Goal: Find specific page/section: Find specific page/section

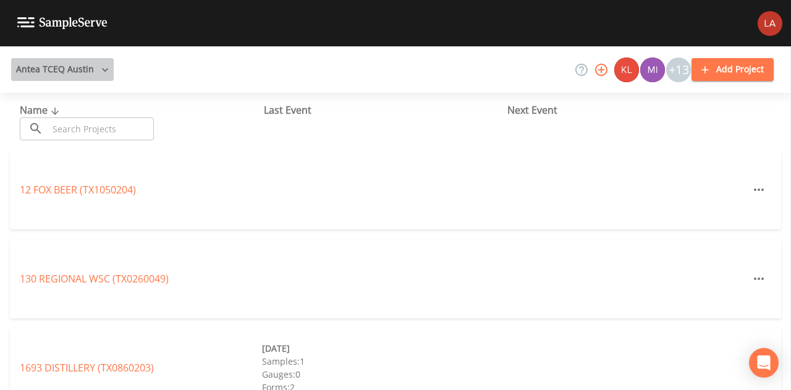
click at [63, 79] on button "Antea TCEQ Austin" at bounding box center [62, 69] width 103 height 23
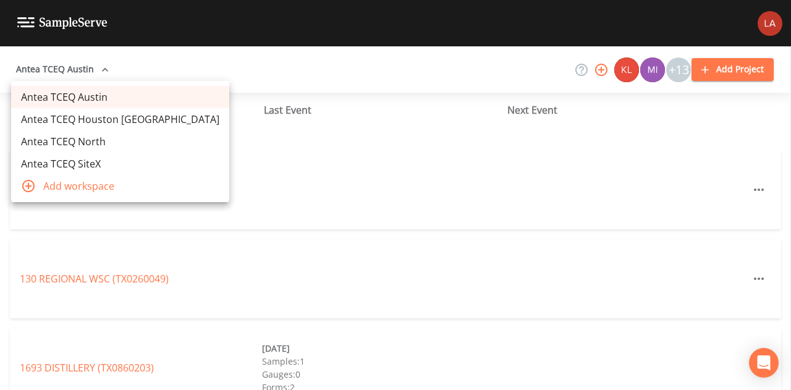
click at [86, 119] on link "Antea TCEQ Houston San Antonio" at bounding box center [120, 119] width 218 height 22
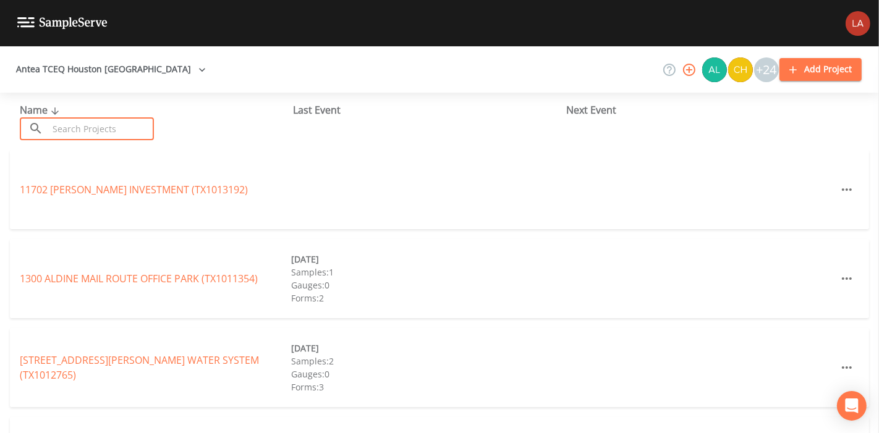
click at [95, 132] on input "text" at bounding box center [101, 128] width 106 height 23
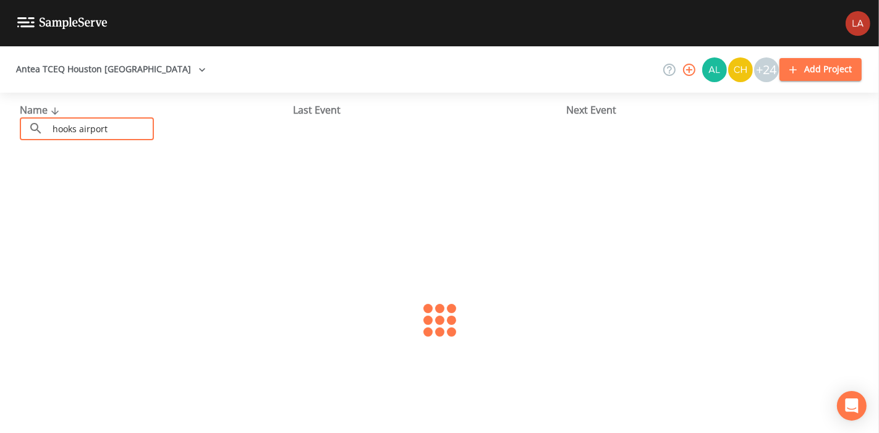
type input "hooks airport"
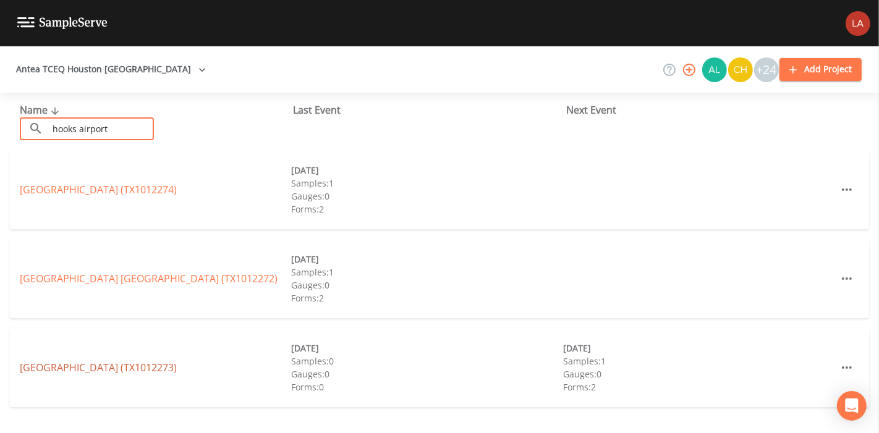
click at [168, 365] on link "HOOKS AIRPORT WEST SIDE (TX1012273)" at bounding box center [98, 368] width 157 height 14
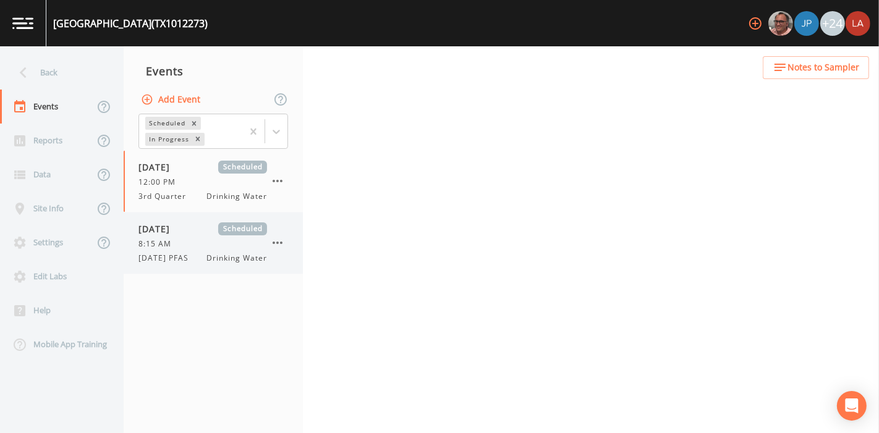
click at [190, 245] on div "8:15 AM" at bounding box center [202, 244] width 129 height 11
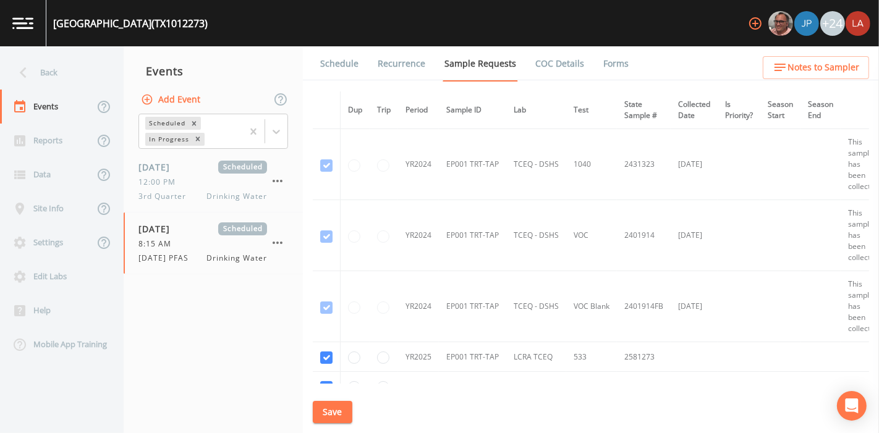
click at [611, 62] on link "Forms" at bounding box center [616, 63] width 29 height 35
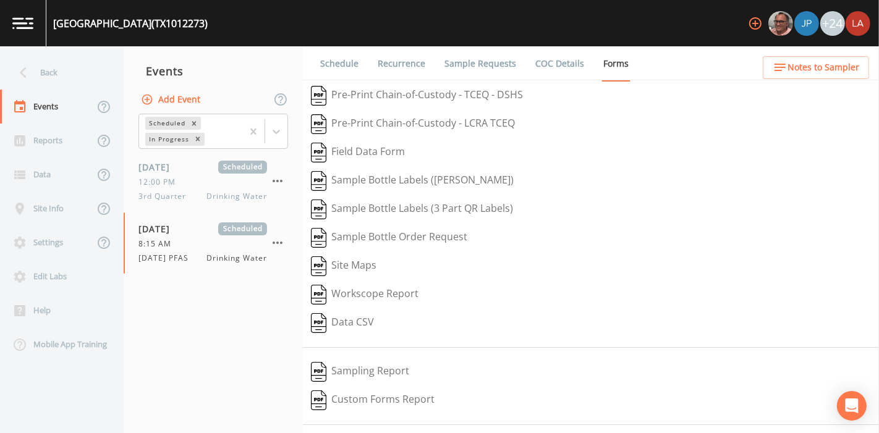
scroll to position [39, 0]
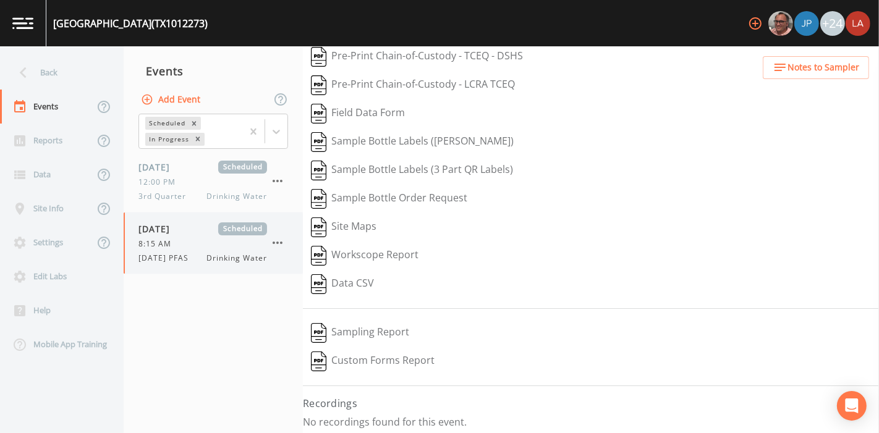
click at [189, 250] on div "08/13/2025 Scheduled 8:15 AM 8/13/25 PFAS Drinking Water" at bounding box center [202, 243] width 129 height 41
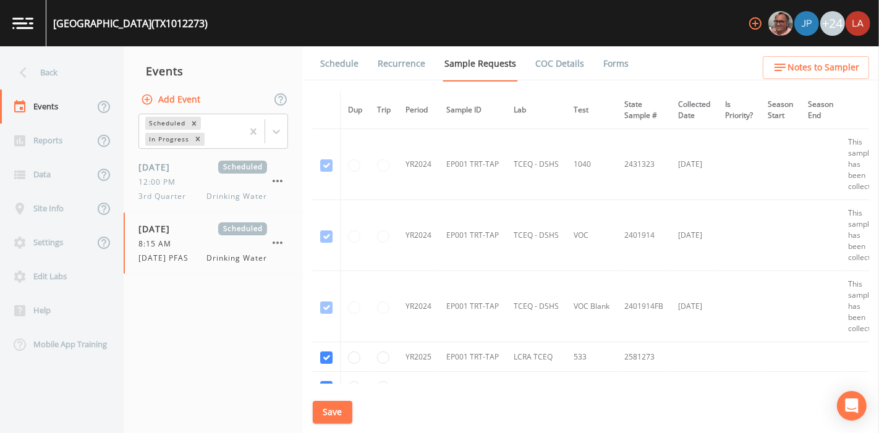
click at [609, 65] on link "Forms" at bounding box center [616, 63] width 29 height 35
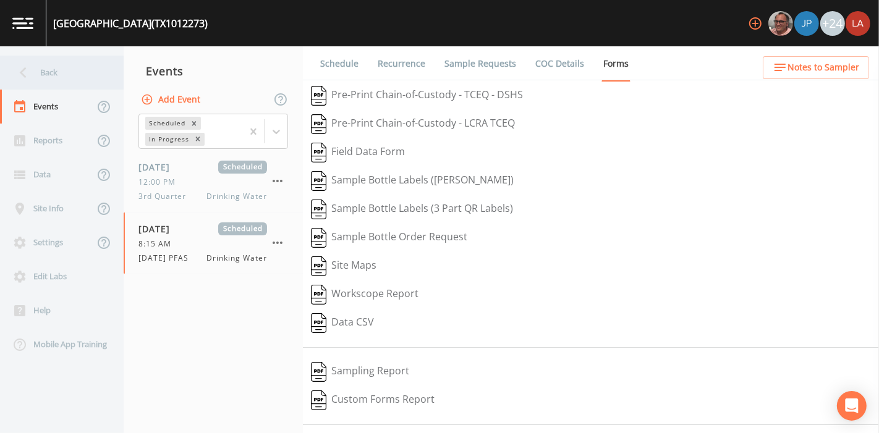
click at [92, 69] on div "Back" at bounding box center [55, 73] width 111 height 34
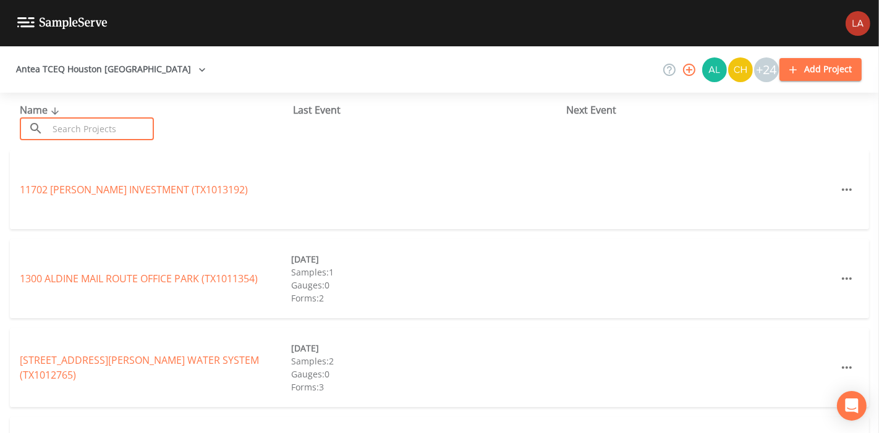
click at [96, 127] on input "text" at bounding box center [101, 128] width 106 height 23
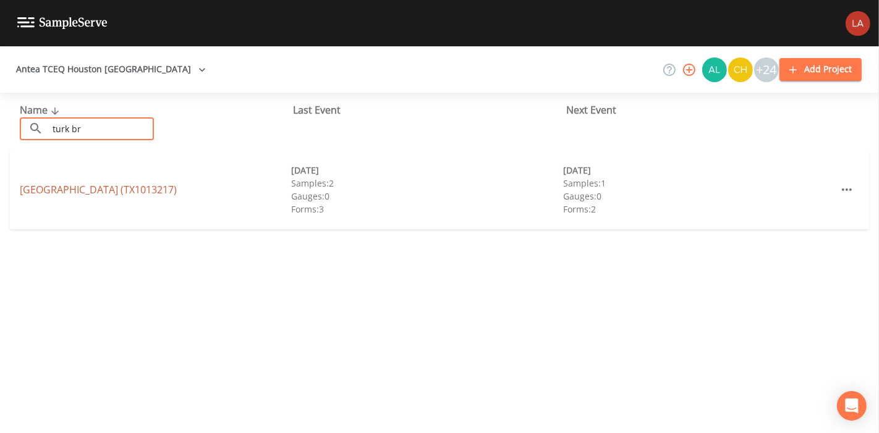
type input "turk br"
click at [70, 192] on link "TURK BROTHERS BUILDING (TX1013217)" at bounding box center [98, 190] width 157 height 14
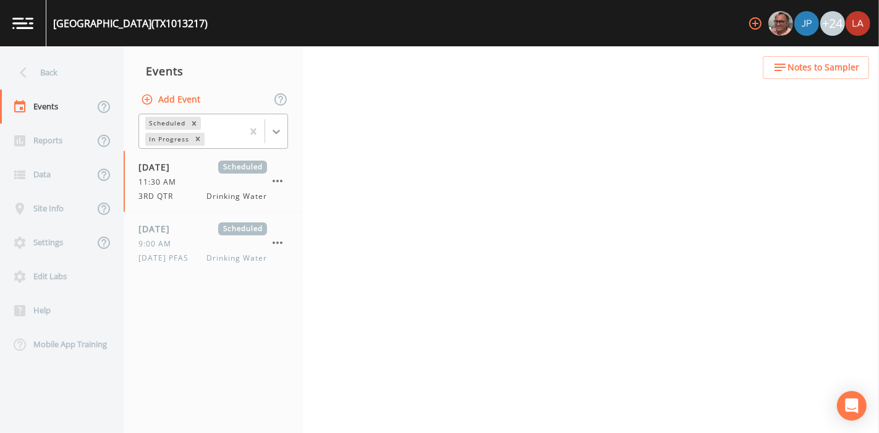
click at [275, 138] on div at bounding box center [276, 132] width 22 height 22
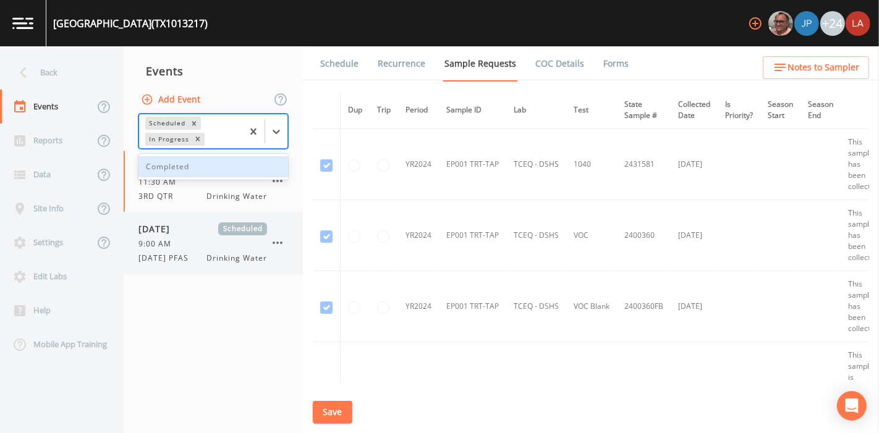
click at [168, 253] on span "8/13/25 PFAS" at bounding box center [167, 258] width 58 height 11
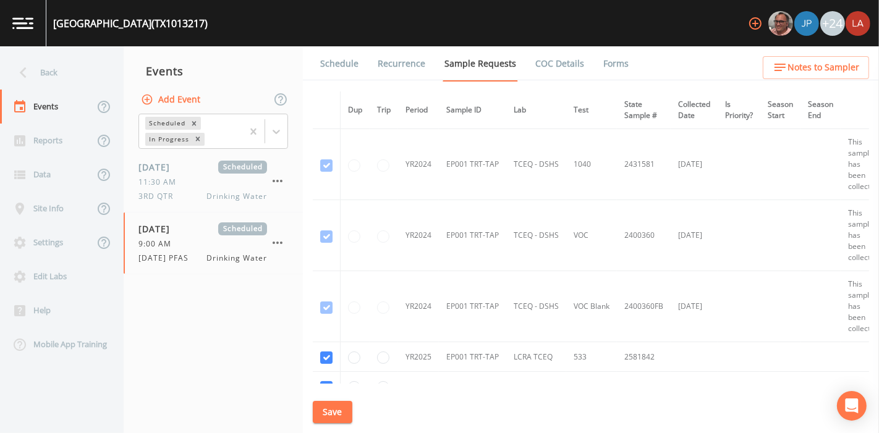
click at [611, 61] on link "Forms" at bounding box center [616, 63] width 29 height 35
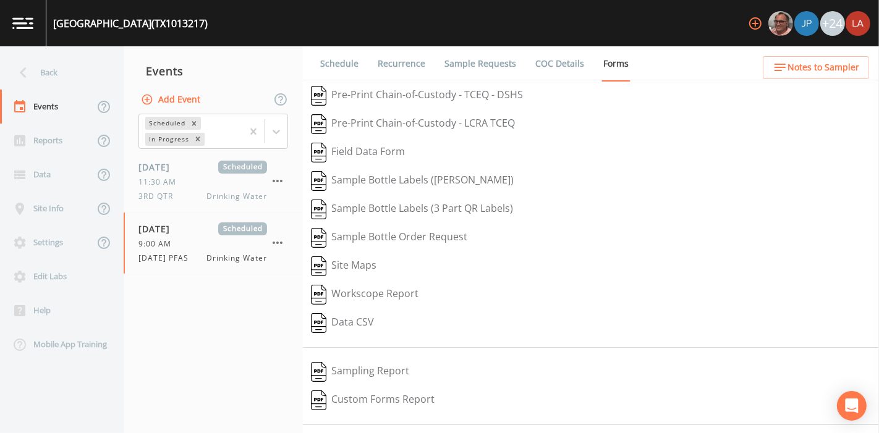
scroll to position [39, 0]
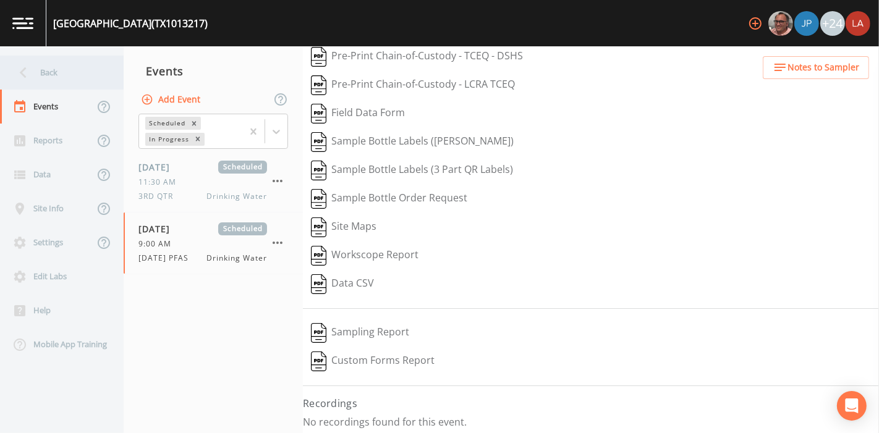
click at [53, 74] on div "Back" at bounding box center [55, 73] width 111 height 34
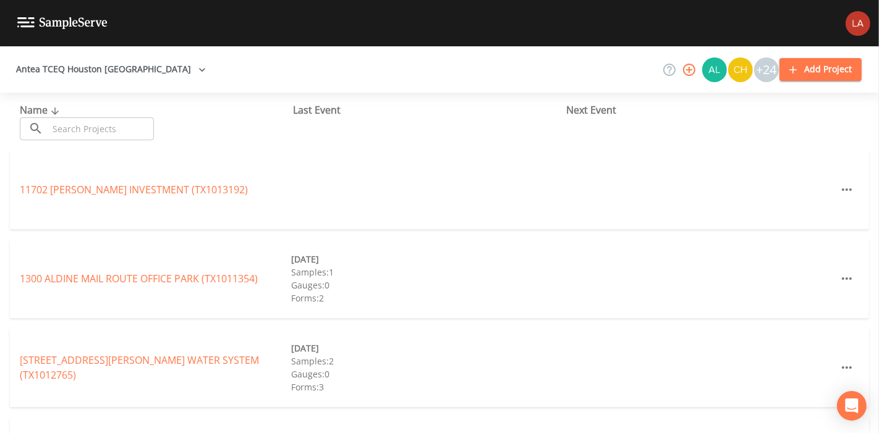
click at [90, 132] on input "text" at bounding box center [101, 128] width 106 height 23
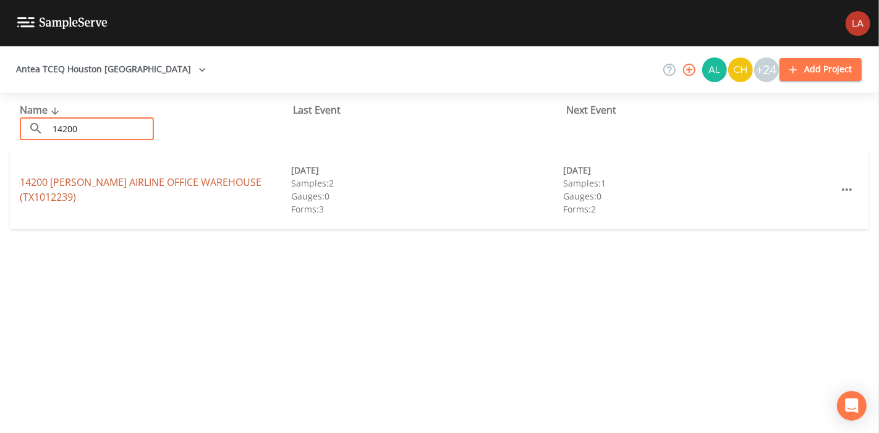
type input "14200"
click at [62, 191] on link "14200 STUEBNER AIRLINE OFFICE WAREHOUSE (TX1012239)" at bounding box center [141, 190] width 242 height 28
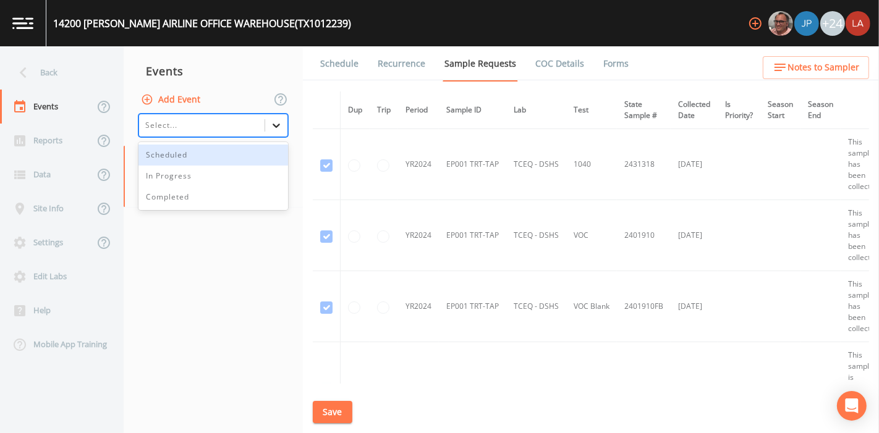
click at [272, 124] on icon at bounding box center [276, 125] width 12 height 12
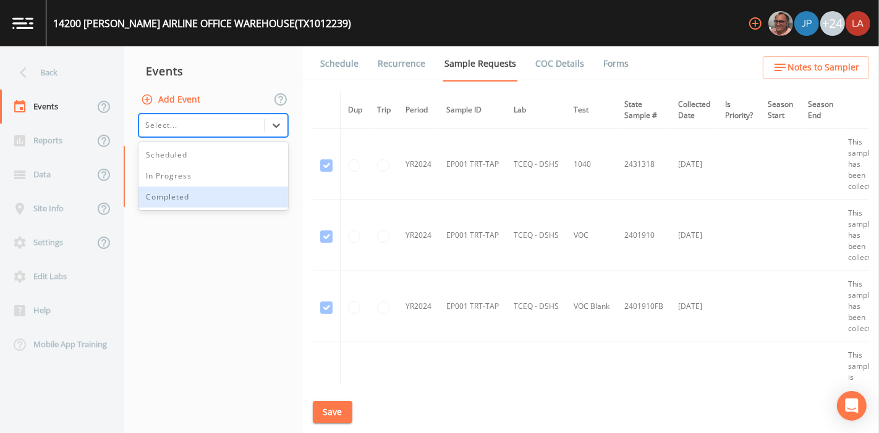
click at [181, 198] on div "Completed" at bounding box center [213, 197] width 150 height 21
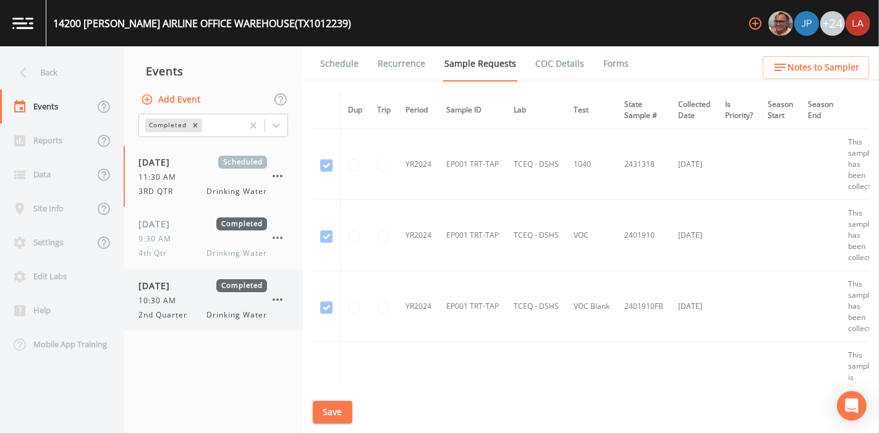
click at [185, 301] on div "10:30 AM" at bounding box center [202, 301] width 129 height 11
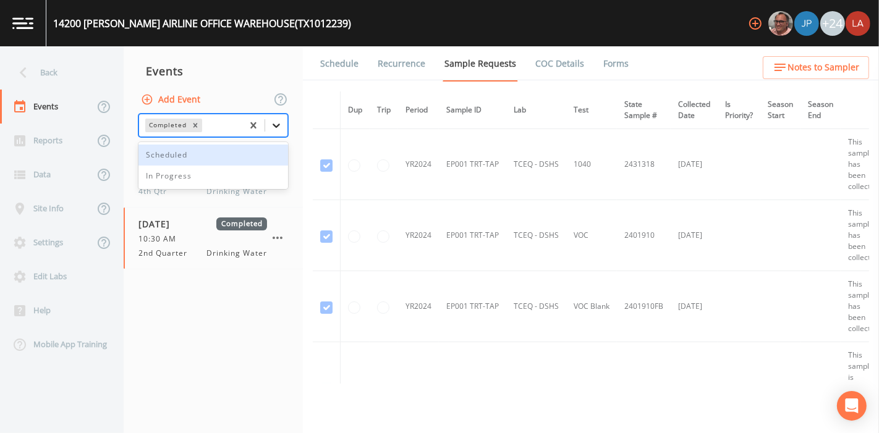
click at [282, 127] on icon at bounding box center [276, 125] width 12 height 12
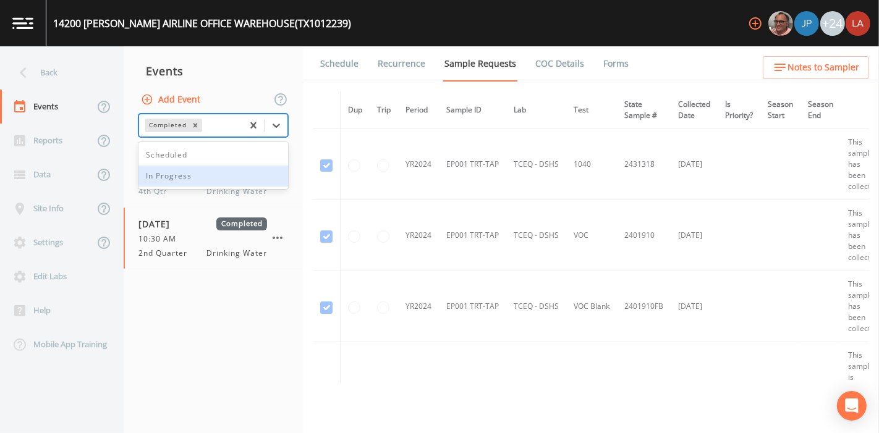
click at [215, 178] on div "In Progress" at bounding box center [213, 176] width 150 height 21
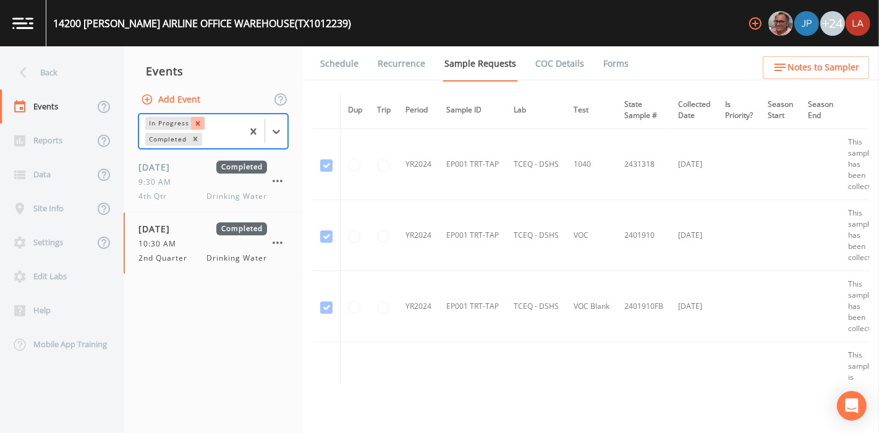
click at [195, 122] on icon "Remove In Progress" at bounding box center [198, 123] width 9 height 9
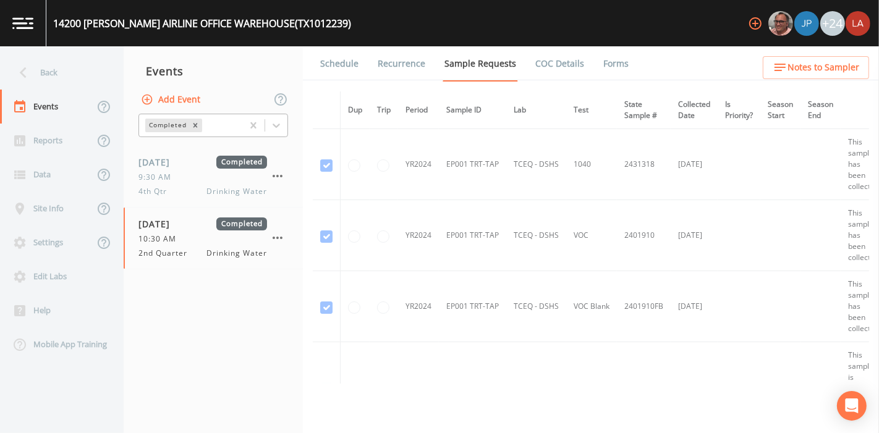
click at [626, 66] on ul "Schedule Recurrence Sample Requests COC Details Forms" at bounding box center [591, 63] width 576 height 34
click at [607, 59] on link "Forms" at bounding box center [616, 63] width 29 height 35
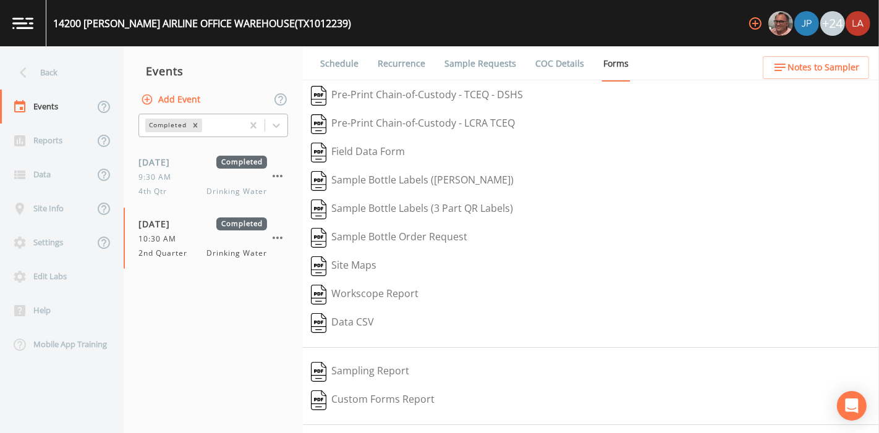
scroll to position [157, 0]
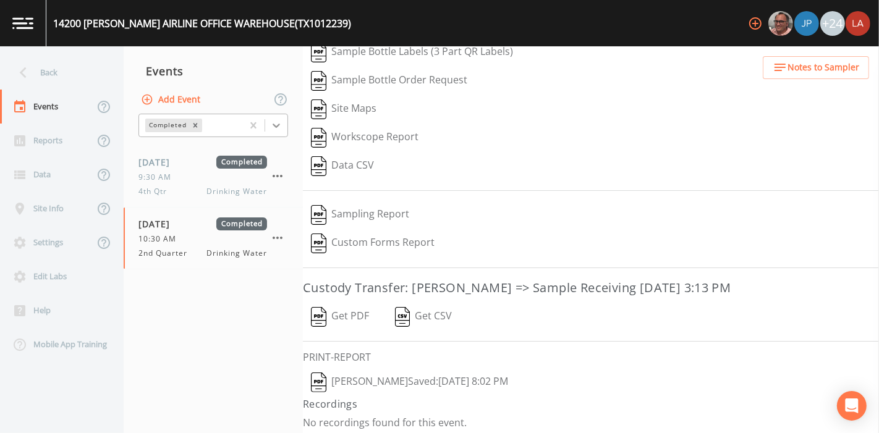
click at [278, 124] on icon at bounding box center [276, 125] width 12 height 12
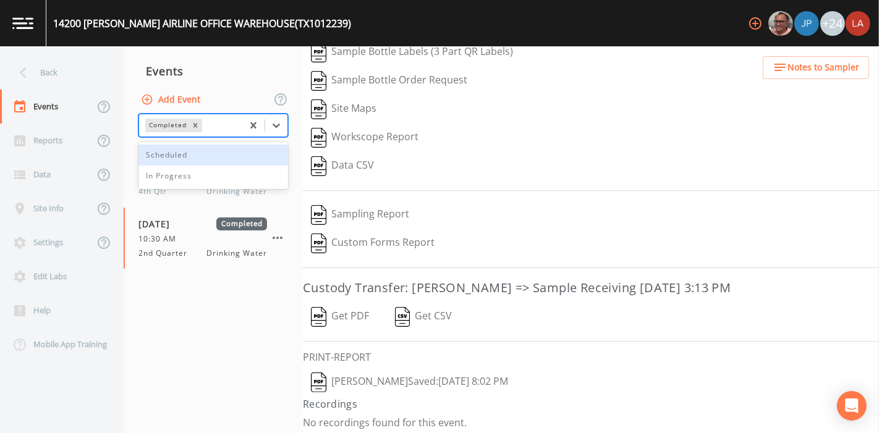
click at [182, 155] on div "Scheduled" at bounding box center [213, 155] width 150 height 21
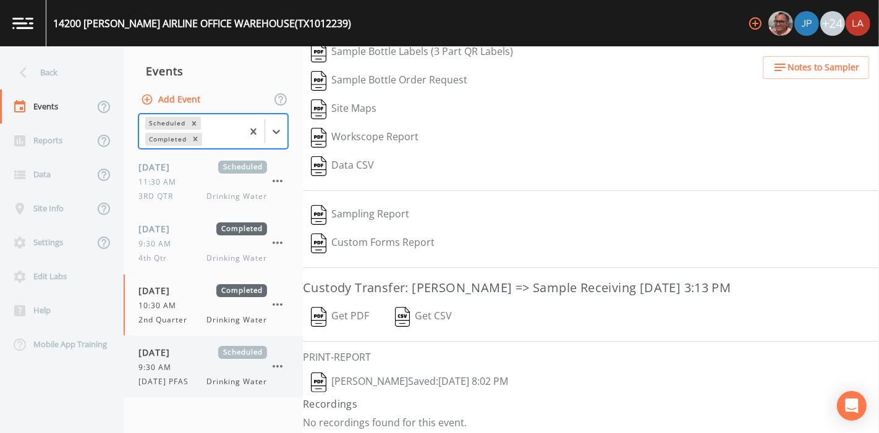
click at [158, 378] on span "[DATE] PFAS" at bounding box center [167, 382] width 58 height 11
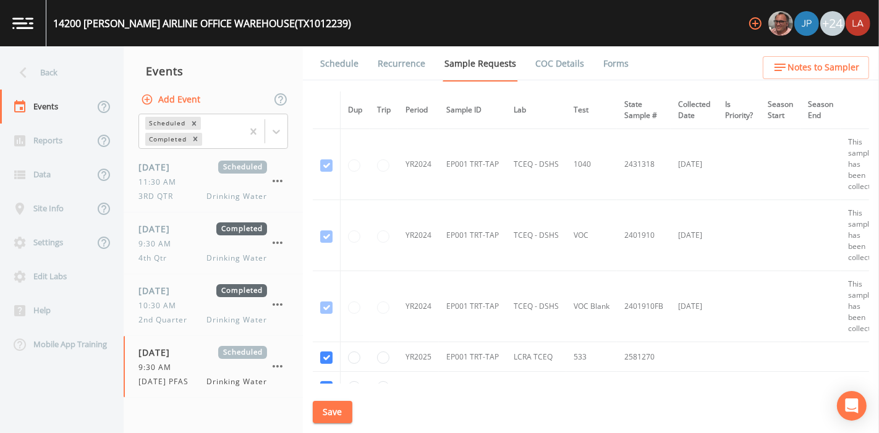
click at [616, 59] on link "Forms" at bounding box center [616, 63] width 29 height 35
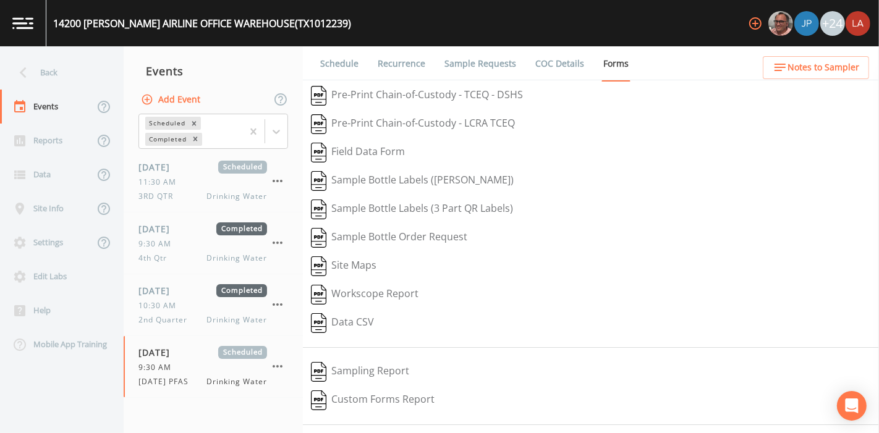
scroll to position [39, 0]
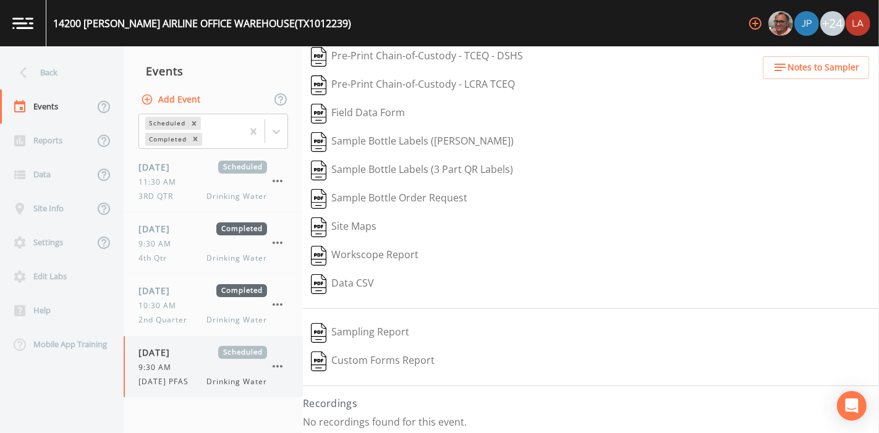
click at [189, 370] on div "9:30 AM" at bounding box center [202, 367] width 129 height 11
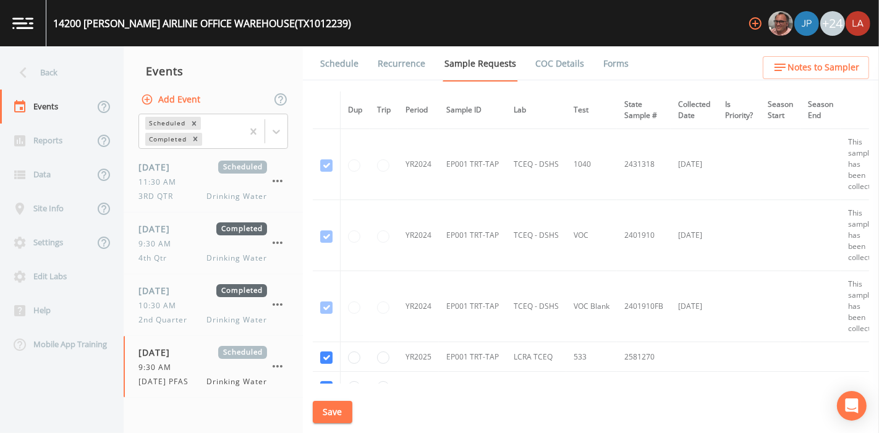
click at [617, 63] on link "Forms" at bounding box center [616, 63] width 29 height 35
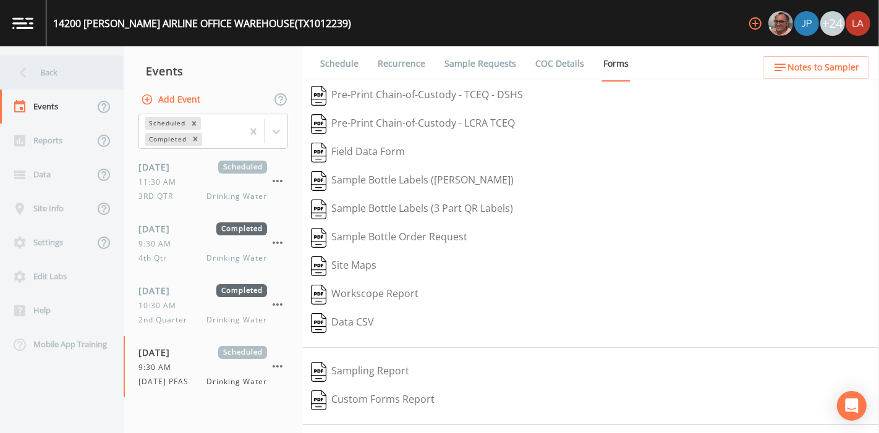
click at [72, 71] on div "Back" at bounding box center [55, 73] width 111 height 34
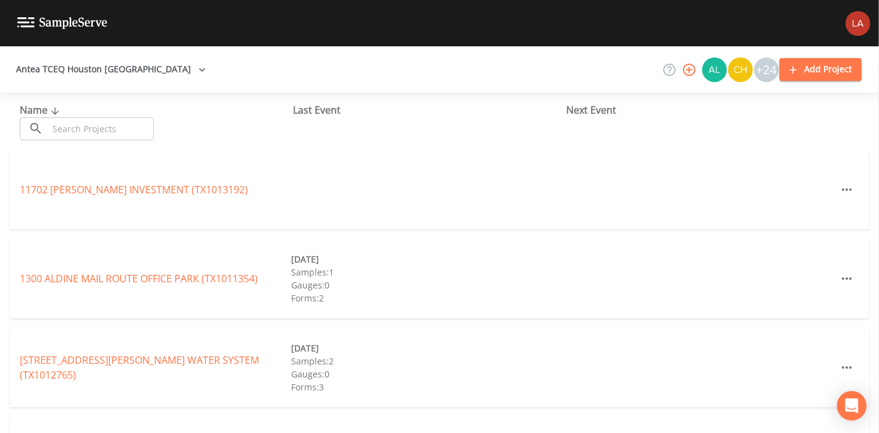
click at [125, 132] on input "text" at bounding box center [101, 128] width 106 height 23
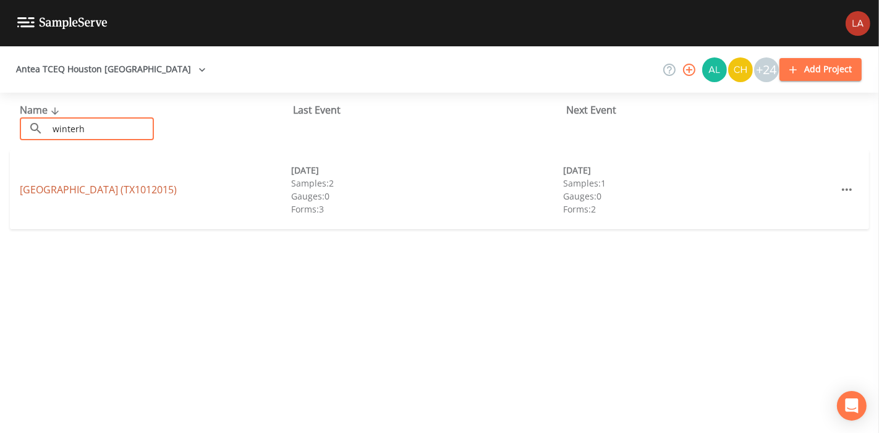
type input "winterh"
click at [54, 190] on link "WINTERHAVEN SUBDIVISION (TX1012015)" at bounding box center [98, 190] width 157 height 14
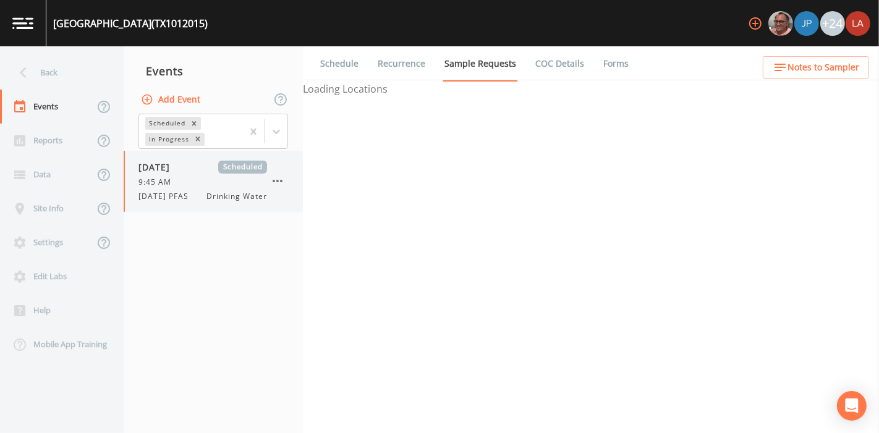
click at [231, 205] on div "08/13/2025 Scheduled 9:45 AM 8/13/25 PFAS Drinking Water" at bounding box center [213, 181] width 179 height 61
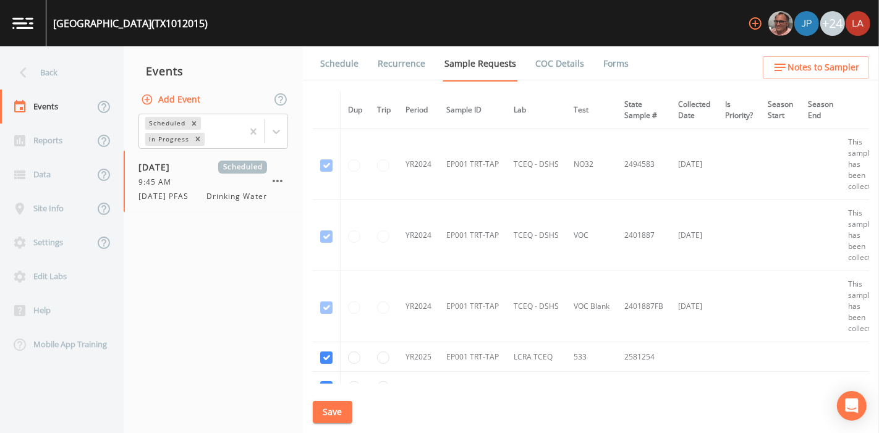
click at [621, 58] on link "Forms" at bounding box center [616, 63] width 29 height 35
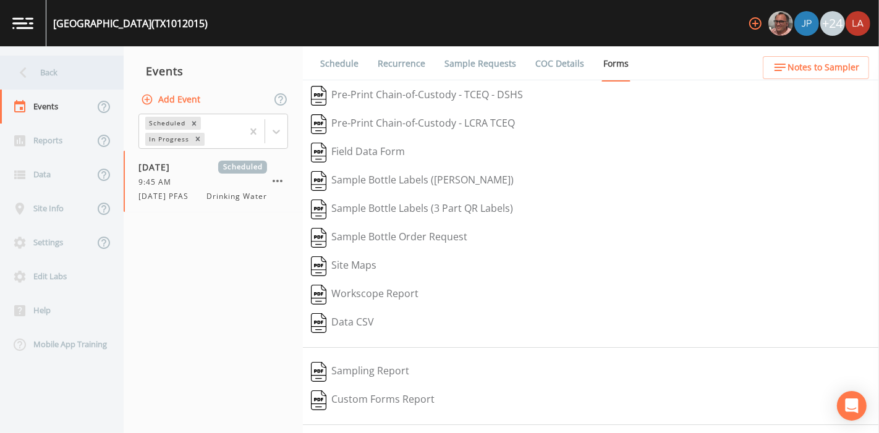
click at [61, 77] on div "Back" at bounding box center [55, 73] width 111 height 34
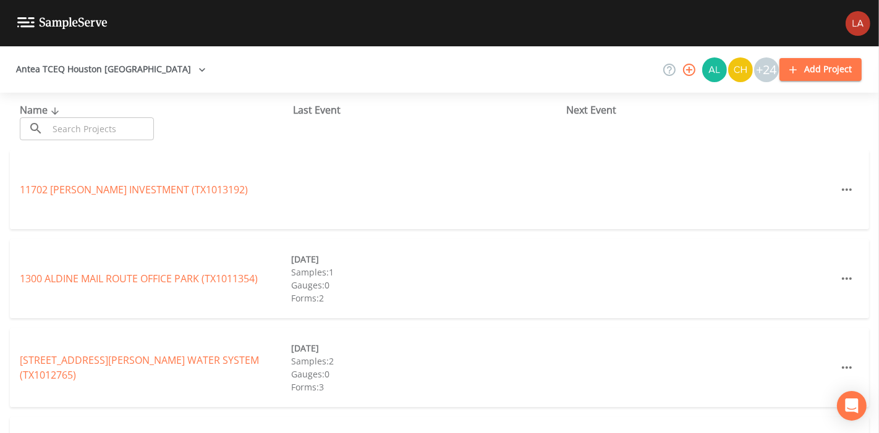
click at [141, 130] on input "text" at bounding box center [101, 128] width 106 height 23
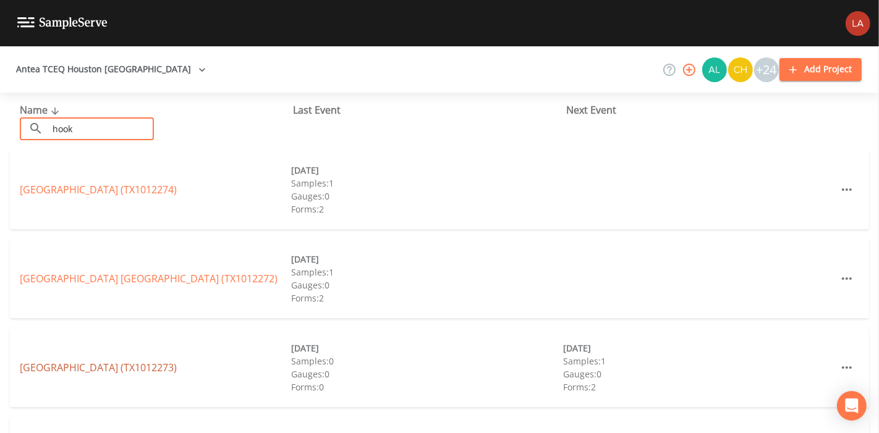
type input "hook"
click at [114, 370] on link "[GEOGRAPHIC_DATA] (TX1012273)" at bounding box center [98, 368] width 157 height 14
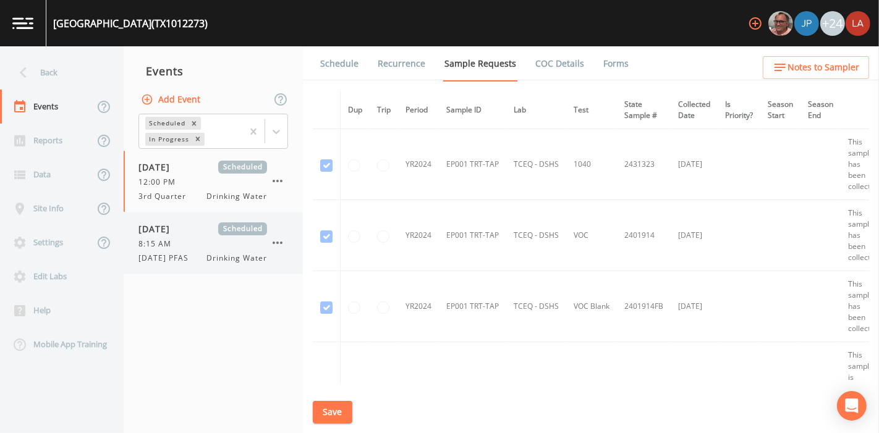
click at [187, 255] on span "[DATE] PFAS" at bounding box center [167, 258] width 58 height 11
click at [611, 69] on link "Forms" at bounding box center [616, 63] width 29 height 35
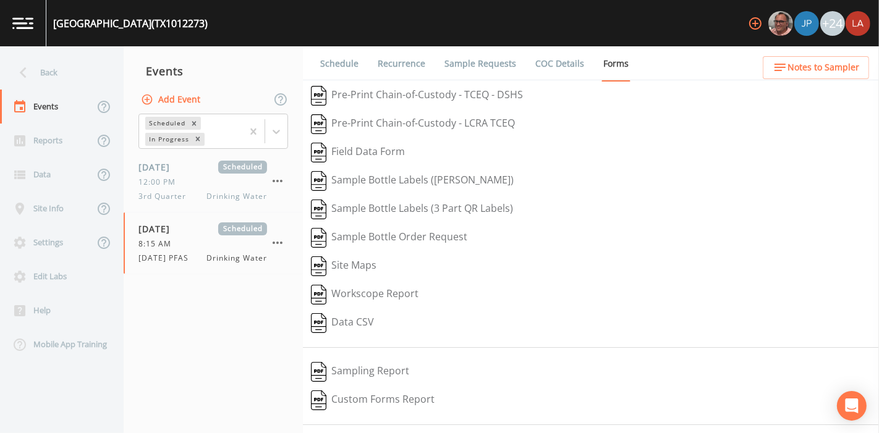
scroll to position [39, 0]
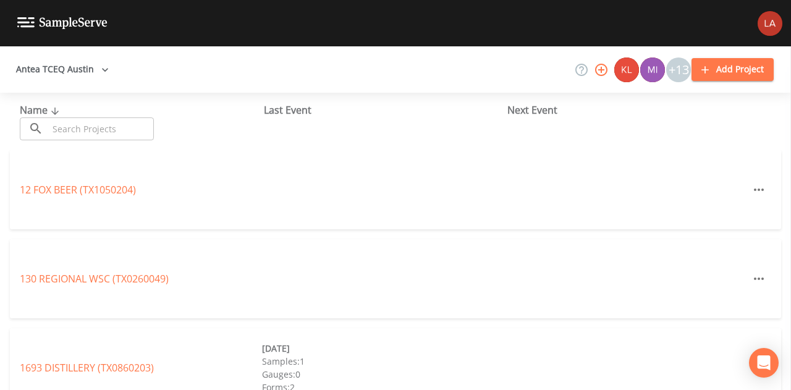
click at [72, 54] on div "Antea TCEQ Austin +13 Add Project" at bounding box center [395, 69] width 791 height 46
click at [74, 64] on button "Antea TCEQ Austin" at bounding box center [62, 69] width 103 height 23
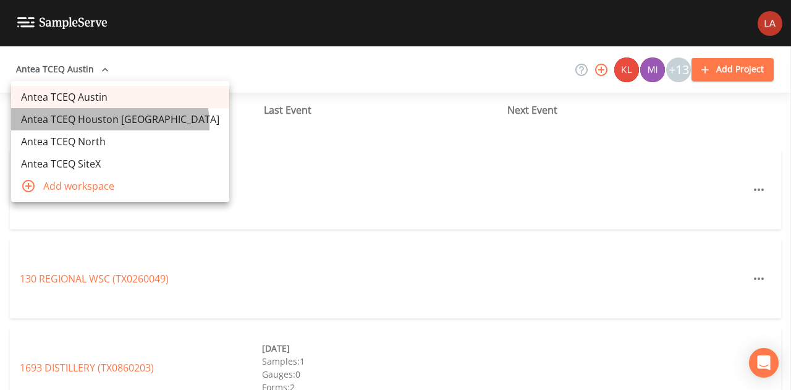
click at [109, 124] on link "Antea TCEQ Houston San Antonio" at bounding box center [120, 119] width 218 height 22
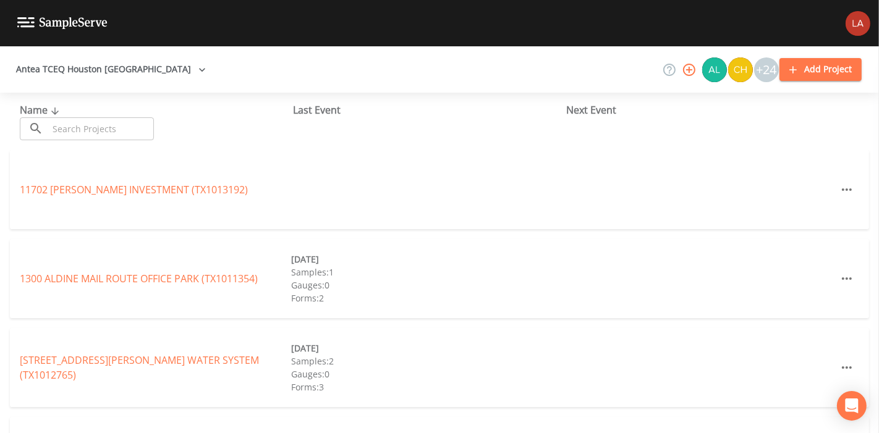
click at [116, 135] on input "text" at bounding box center [101, 128] width 106 height 23
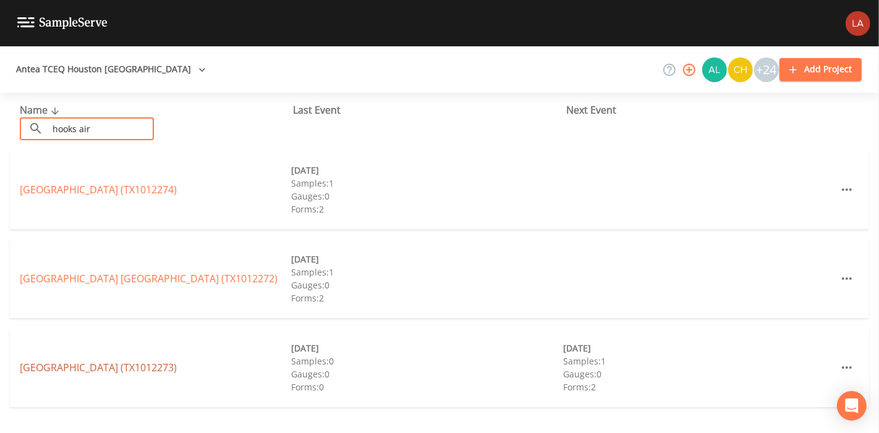
type input "hooks air"
click at [137, 372] on link "HOOKS AIRPORT WEST SIDE (TX1012273)" at bounding box center [98, 368] width 157 height 14
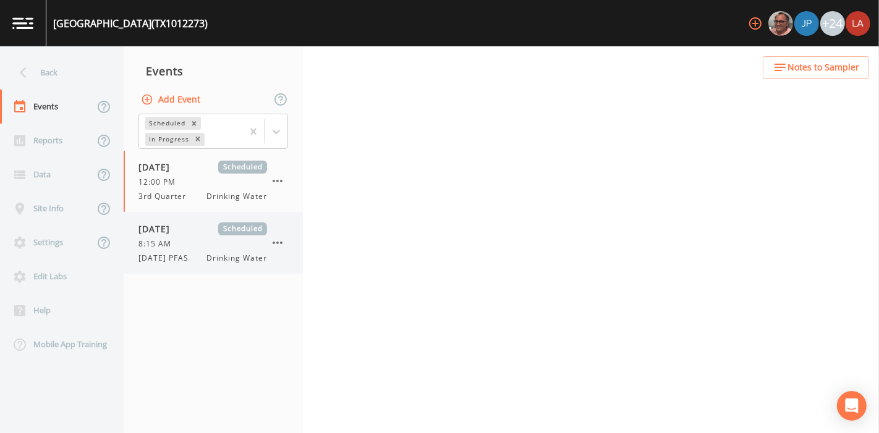
click at [174, 260] on span "8/13/25 PFAS" at bounding box center [167, 258] width 58 height 11
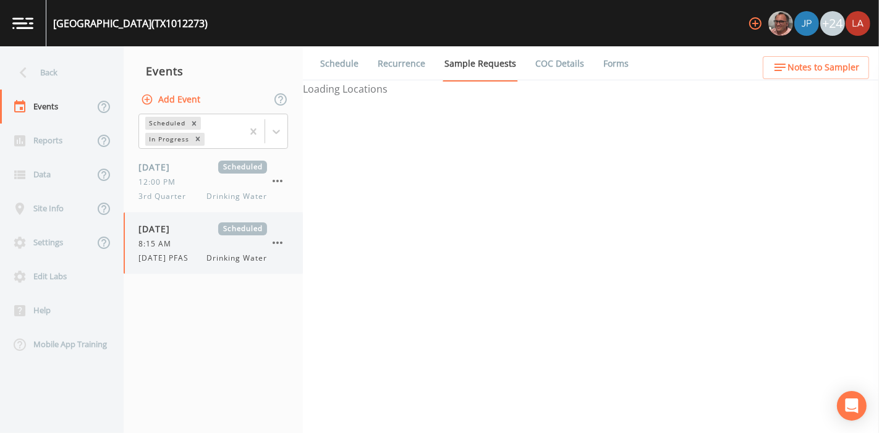
click at [184, 269] on div "08/13/2025 Scheduled 8:15 AM 8/13/25 PFAS Drinking Water" at bounding box center [213, 243] width 179 height 61
click at [604, 62] on link "Forms" at bounding box center [616, 63] width 29 height 35
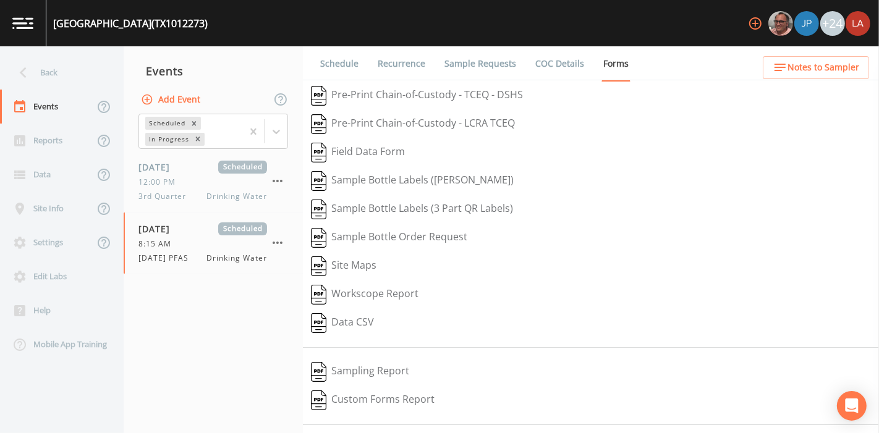
scroll to position [39, 0]
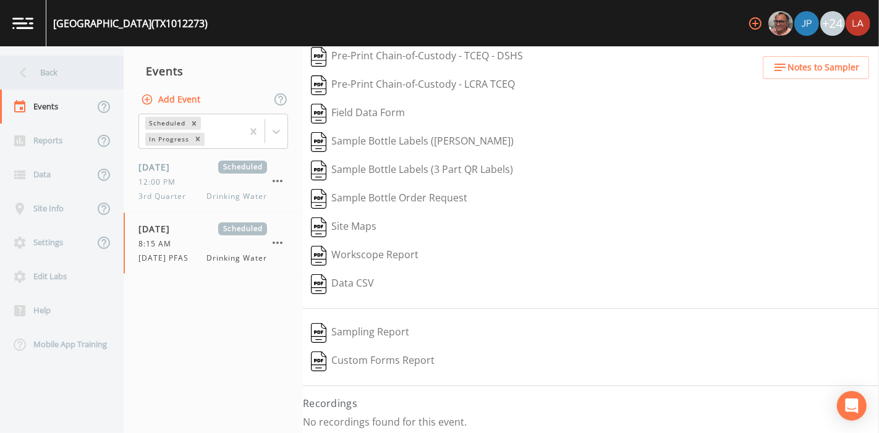
click at [41, 71] on div "Back" at bounding box center [55, 73] width 111 height 34
